Goal: Use online tool/utility: Use online tool/utility

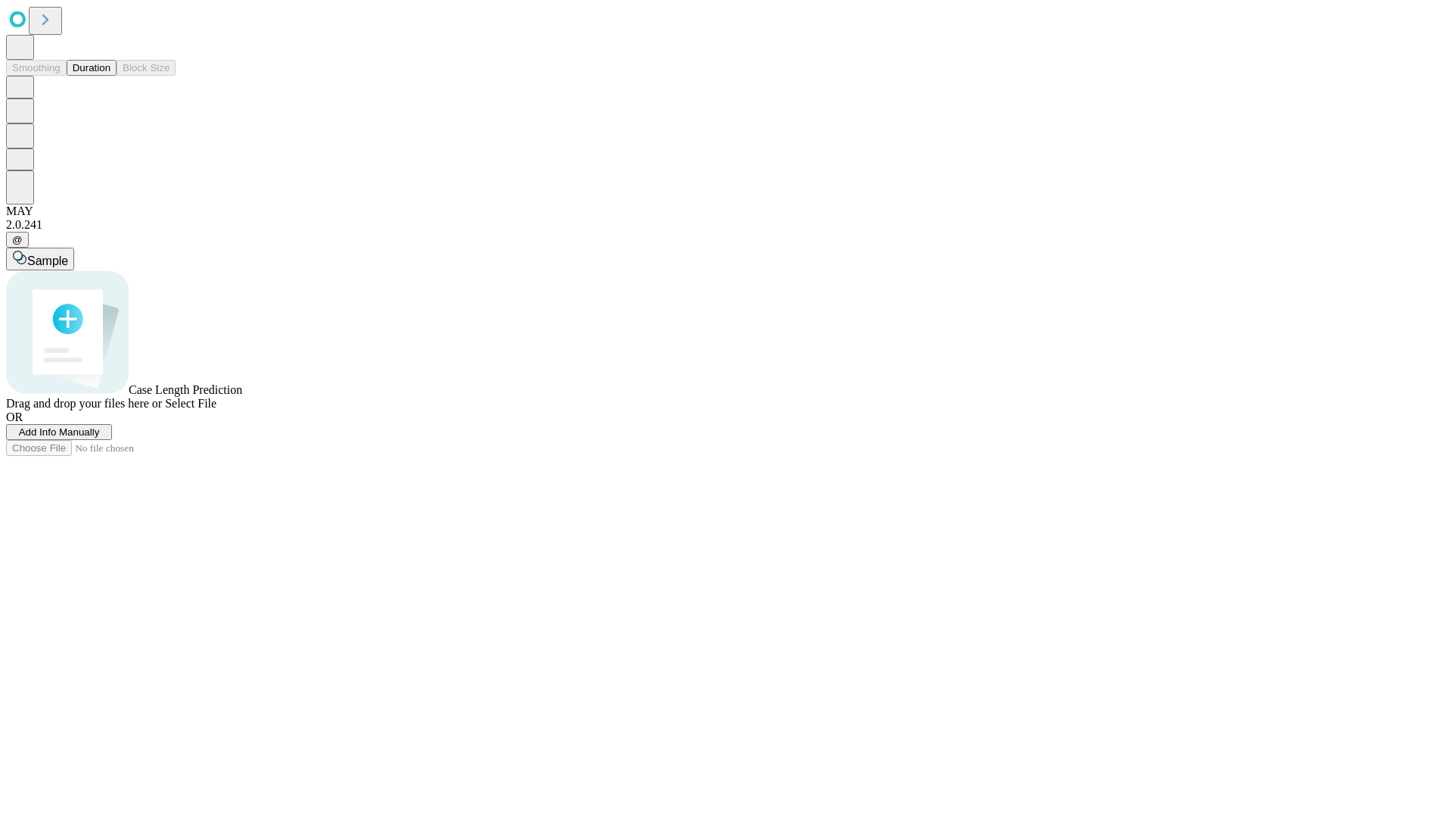
click at [111, 76] on button "Duration" at bounding box center [92, 68] width 50 height 16
click at [216, 410] on span "Select File" at bounding box center [190, 403] width 51 height 13
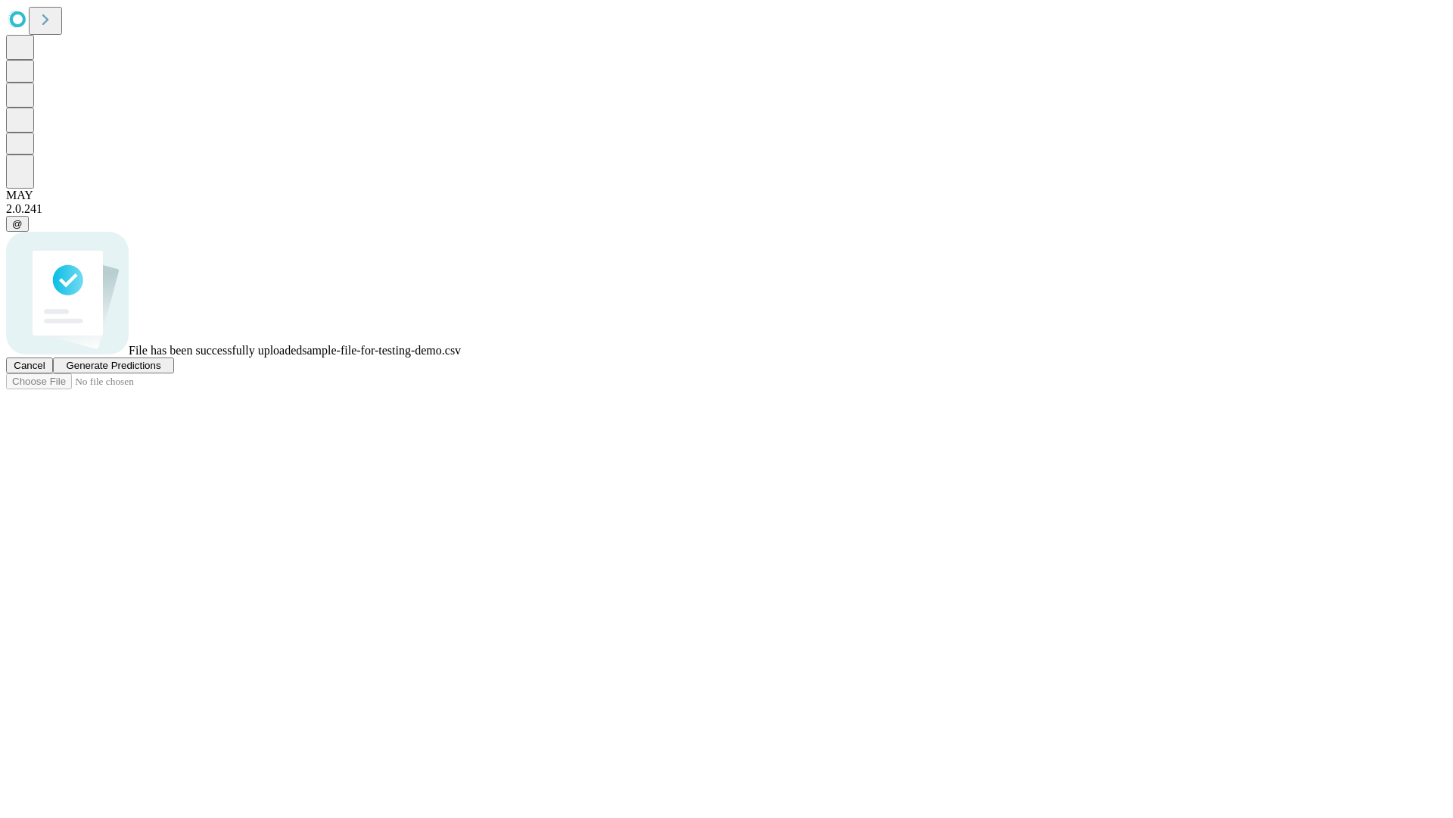
click at [160, 371] on span "Generate Predictions" at bounding box center [113, 365] width 95 height 11
